Goal: Information Seeking & Learning: Learn about a topic

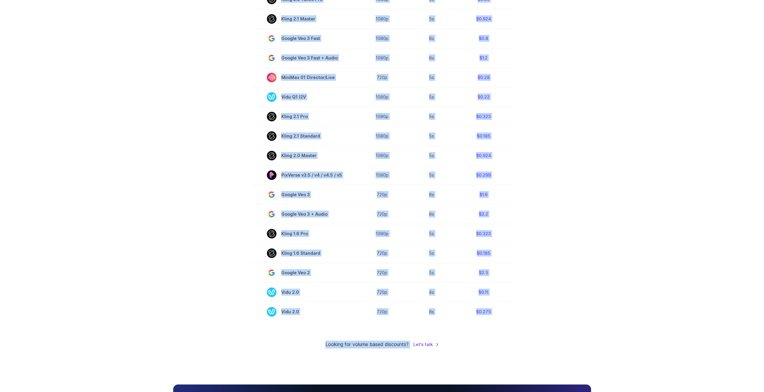
scroll to position [344, 0]
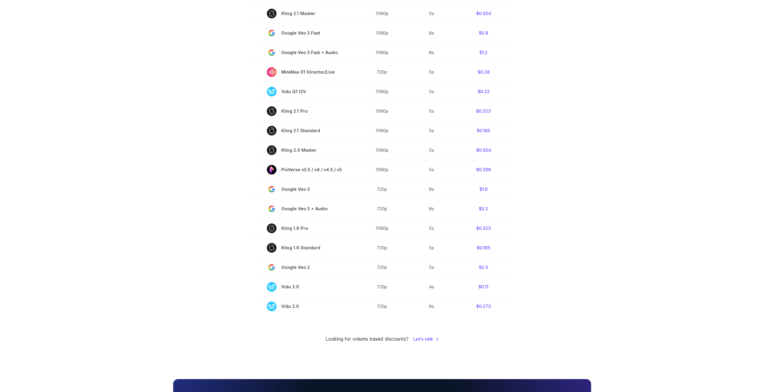
drag, startPoint x: 256, startPoint y: 254, endPoint x: 504, endPoint y: 318, distance: 256.0
click at [504, 318] on div "Pricing based on what you use Exact pricing depends on your setup. Use the Play…" at bounding box center [382, 31] width 418 height 624
copy table "Model Resolution Duration Price / Video"
click at [570, 162] on section "Model Resolution Duration Price / Video MiniMax Hailuo 02 768p 10s $0.56 MiniMa…" at bounding box center [382, 102] width 418 height 426
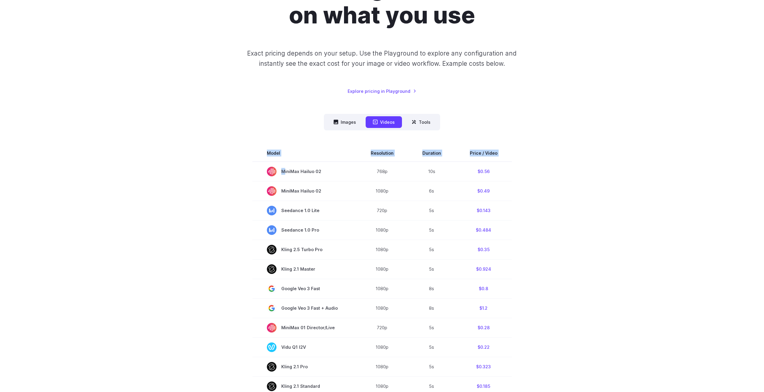
scroll to position [84, 0]
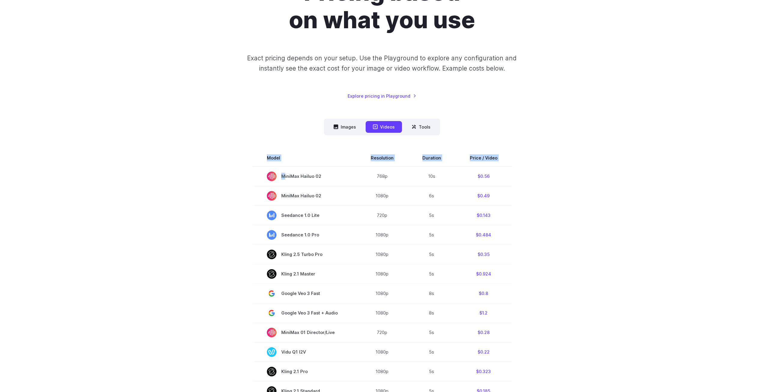
click at [571, 162] on section "Model Resolution Duration Price / Video MiniMax Hailuo 02 768p 10s $0.56 MiniMa…" at bounding box center [382, 362] width 418 height 426
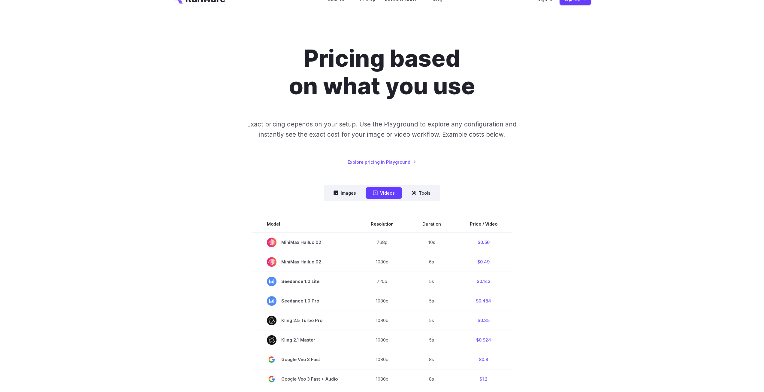
scroll to position [0, 0]
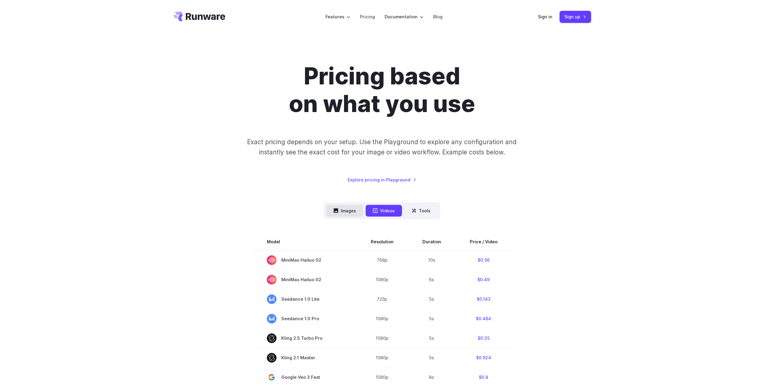
click at [345, 211] on button "Images" at bounding box center [344, 211] width 37 height 12
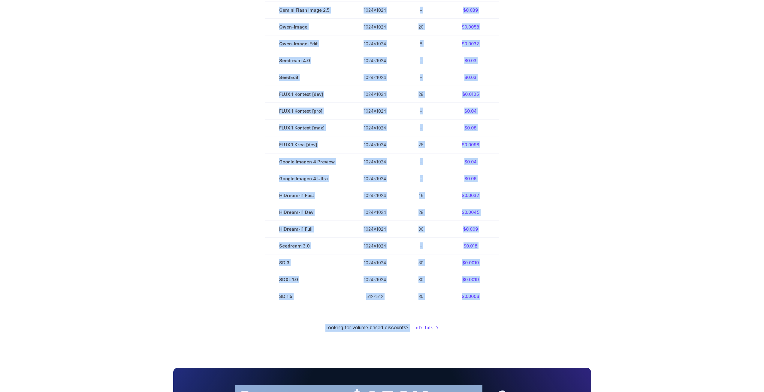
scroll to position [368, 0]
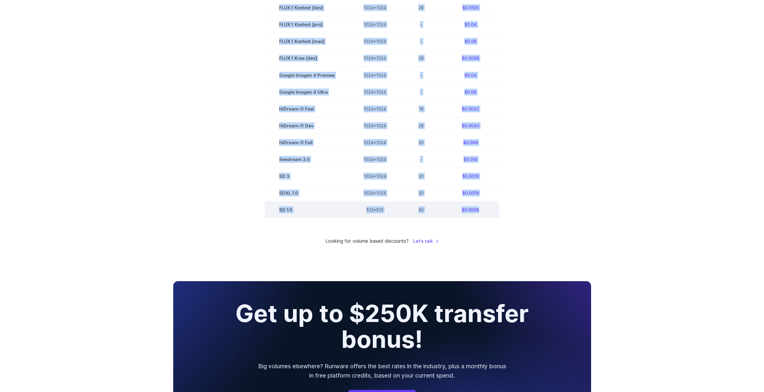
drag, startPoint x: 277, startPoint y: 128, endPoint x: 487, endPoint y: 205, distance: 223.4
click at [487, 205] on tbody "Model Size Steps Price / Image FLUX.1 [[PERSON_NAME]] 1024x1024 4 $0.0013 FLUX.…" at bounding box center [382, 41] width 234 height 353
copy tbody "FLUX.1 [[PERSON_NAME]] 1024x1024 4 $0.0013 FLUX.1 [dev] 1024x1024 28 $0.0038 Ge…"
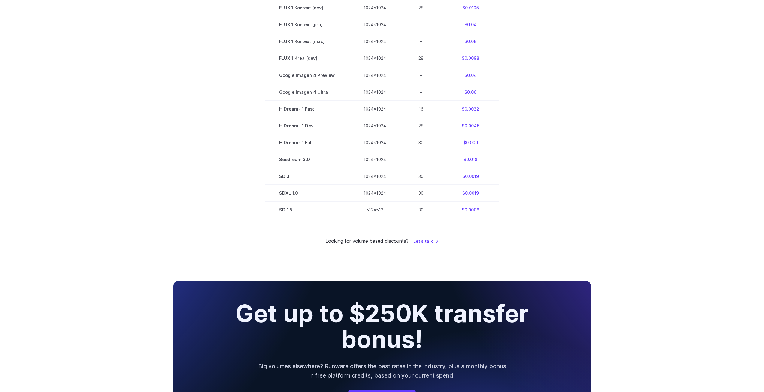
click at [202, 106] on section "Model Size Steps Price / Image FLUX.1 [[PERSON_NAME]] 1024x1024 4 $0.0013 FLUX.…" at bounding box center [382, 41] width 418 height 353
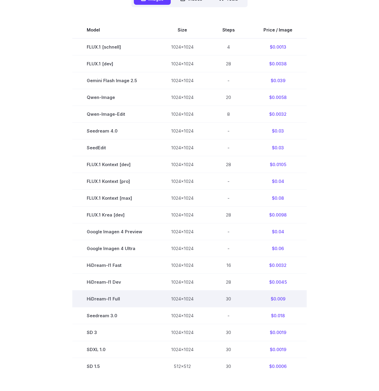
scroll to position [0, 0]
